Goal: Task Accomplishment & Management: Use online tool/utility

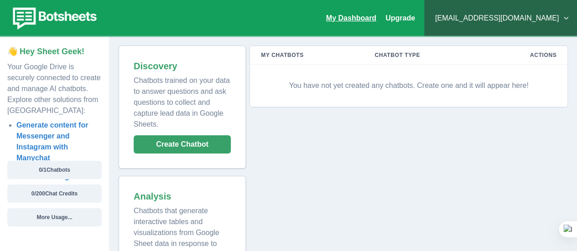
click at [376, 18] on link "My Dashboard" at bounding box center [351, 18] width 50 height 8
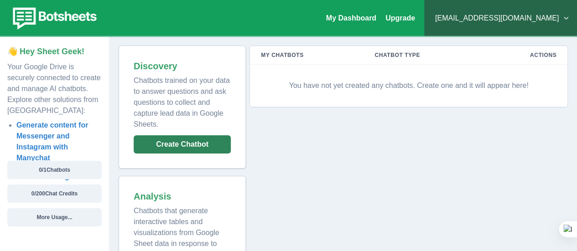
click at [209, 146] on button "Create Chatbot" at bounding box center [182, 145] width 97 height 18
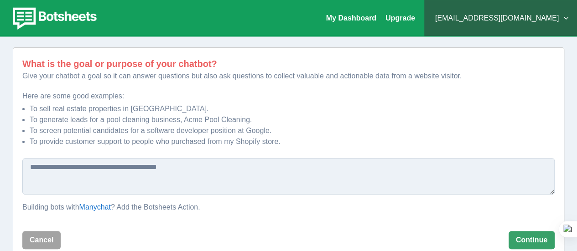
scroll to position [91, 0]
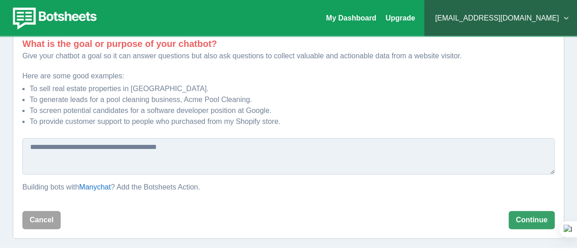
click at [209, 146] on textarea at bounding box center [288, 156] width 533 height 37
click at [43, 220] on button "Cancel" at bounding box center [41, 220] width 38 height 18
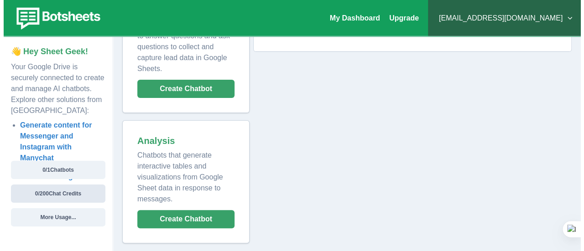
scroll to position [56, 0]
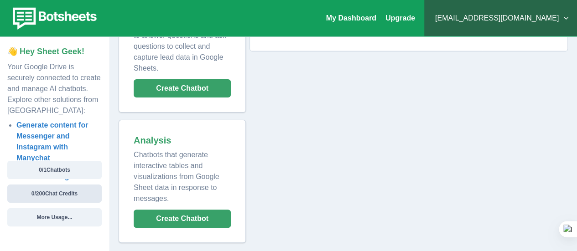
click at [56, 194] on button "0 / 200 Chat Credits" at bounding box center [54, 194] width 94 height 18
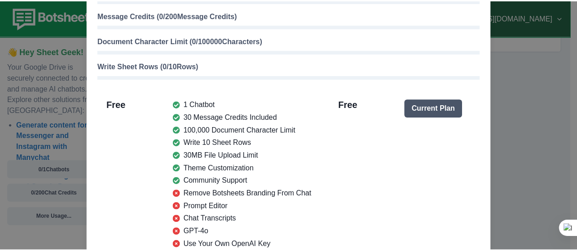
scroll to position [0, 0]
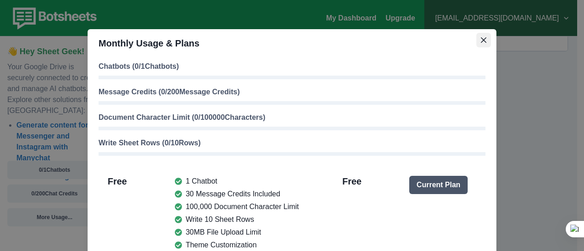
click at [481, 42] on icon "Close" at bounding box center [483, 39] width 5 height 5
